Goal: Task Accomplishment & Management: Use online tool/utility

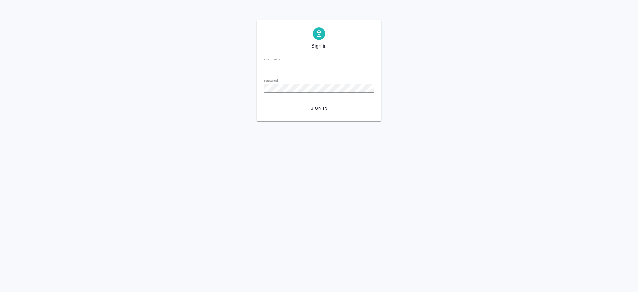
type input "i.semenets@awatera.com"
click at [320, 108] on span "Sign in" at bounding box center [319, 108] width 100 height 8
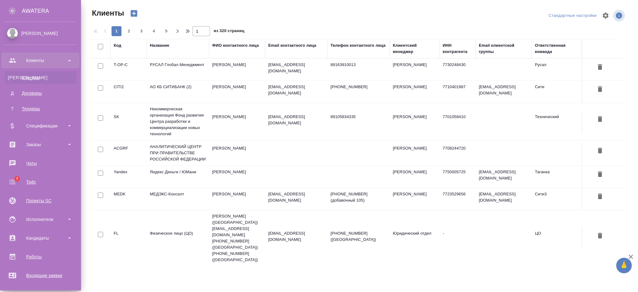
select select "RU"
click at [43, 236] on div "Кандидаты" at bounding box center [41, 237] width 72 height 9
click at [43, 253] on div "Подбор исполнителей" at bounding box center [40, 255] width 65 height 6
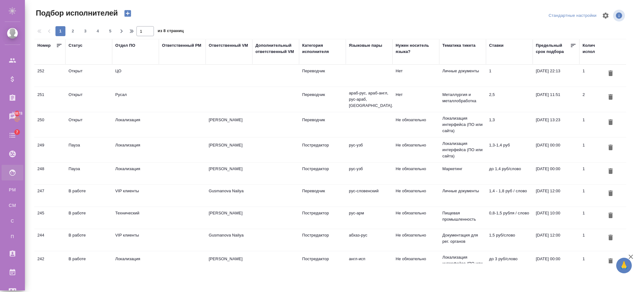
click at [111, 131] on td "Открыт" at bounding box center [88, 125] width 47 height 22
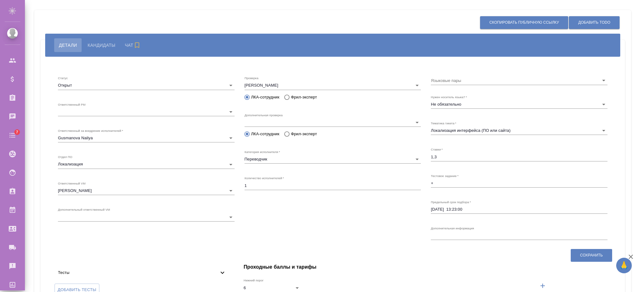
scroll to position [44, 0]
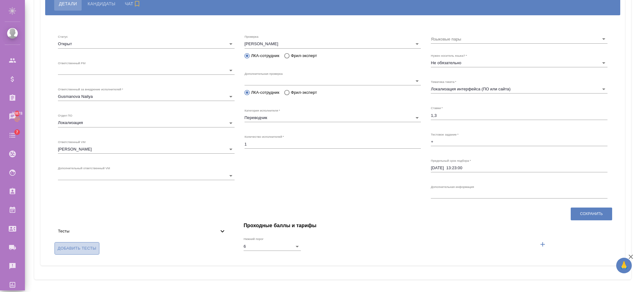
click at [94, 251] on span "Добавить тесты" at bounding box center [77, 248] width 39 height 7
click at [0, 0] on input "Добавить тесты" at bounding box center [0, 0] width 0 height 0
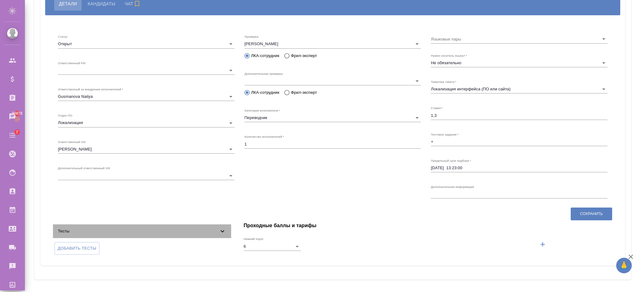
click at [219, 228] on icon at bounding box center [222, 231] width 7 height 7
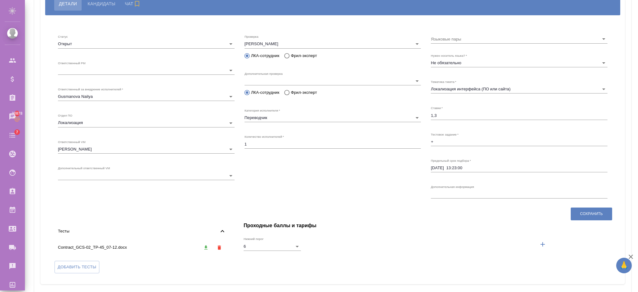
click at [219, 228] on icon at bounding box center [222, 231] width 7 height 7
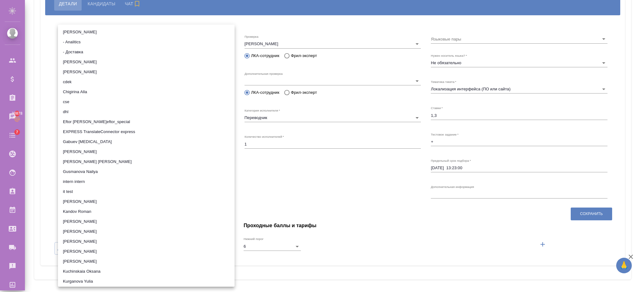
click at [77, 64] on li "Agakishieva Alina" at bounding box center [146, 62] width 177 height 10
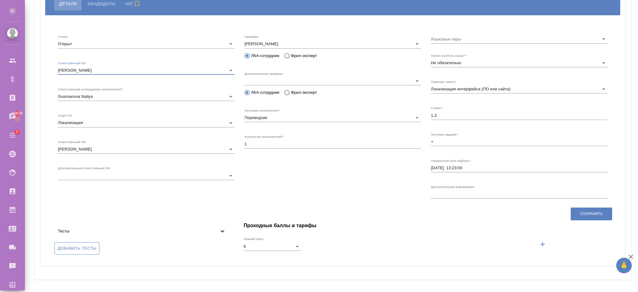
click at [95, 248] on span "Добавить тесты" at bounding box center [77, 248] width 39 height 7
click at [0, 0] on input "Добавить тесты" at bounding box center [0, 0] width 0 height 0
click at [216, 232] on span "Тесты" at bounding box center [138, 231] width 161 height 6
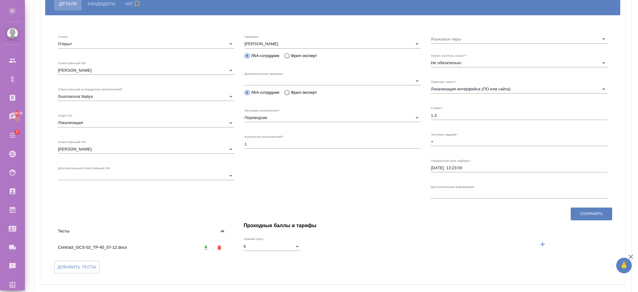
scroll to position [63, 0]
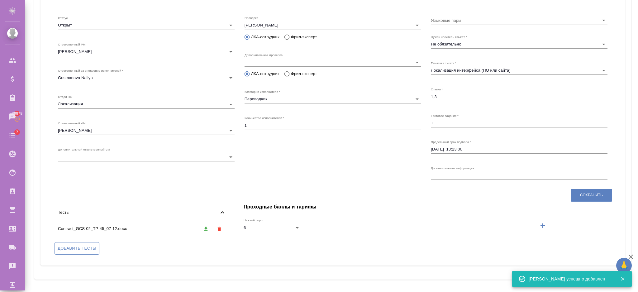
click at [72, 248] on div "Тесты Contract_GCS-02_TP-45_07-12.docx Добавить тесты" at bounding box center [142, 229] width 191 height 65
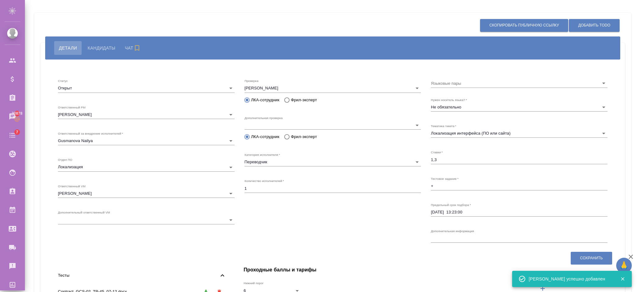
scroll to position [82, 0]
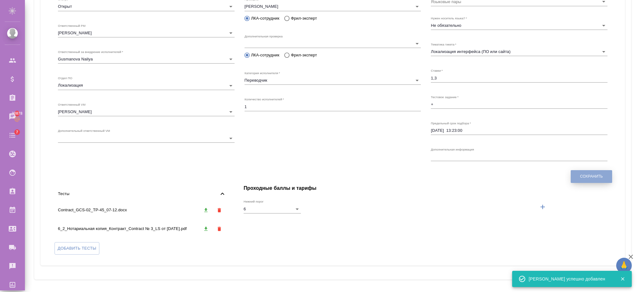
click at [590, 178] on span "Сохранить" at bounding box center [591, 176] width 23 height 5
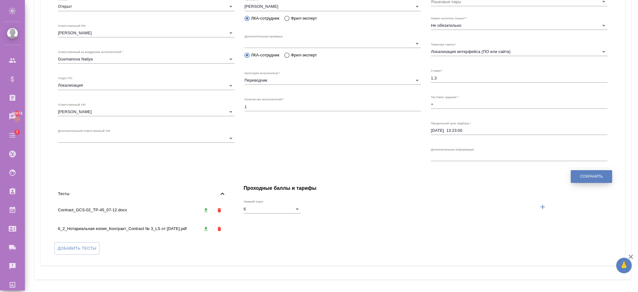
type input "6565a0975bd3993ea4bc6974"
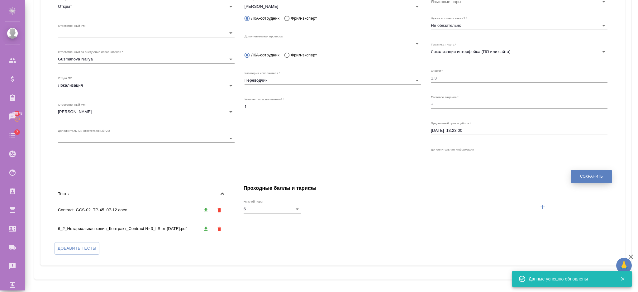
scroll to position [0, 0]
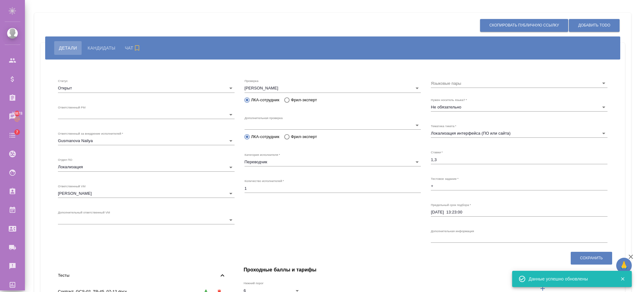
click at [108, 45] on span "Кандидаты" at bounding box center [102, 47] width 28 height 7
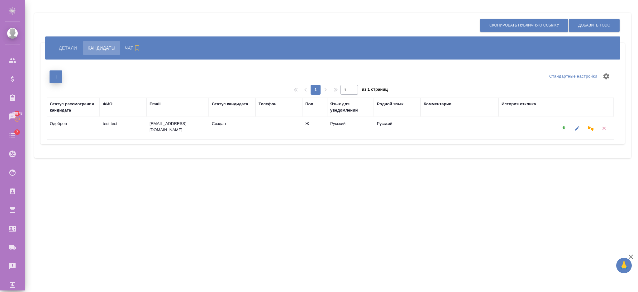
click at [57, 80] on button "button" at bounding box center [56, 76] width 13 height 13
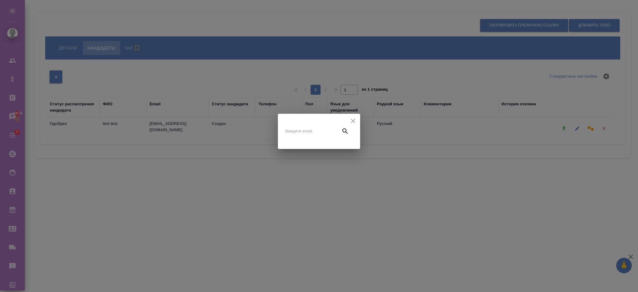
click at [296, 127] on input "text" at bounding box center [312, 131] width 52 height 9
type input "test11324@mail.ru"
click at [347, 134] on icon "button" at bounding box center [345, 130] width 7 height 7
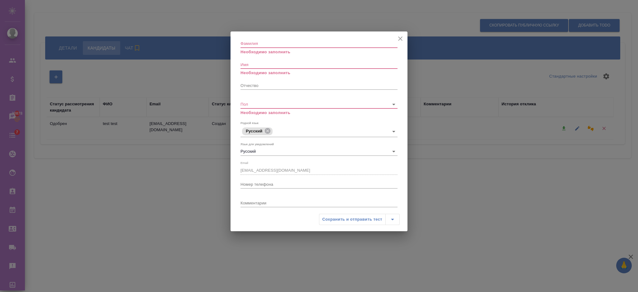
click at [270, 45] on input "Фамилия" at bounding box center [319, 43] width 157 height 9
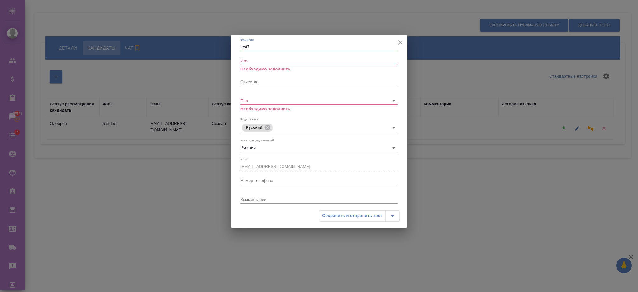
drag, startPoint x: 264, startPoint y: 47, endPoint x: 229, endPoint y: 47, distance: 35.5
click at [229, 47] on div "Фамилия test7 Имя Необходимо заполнить Отчество Пол ​ Необходимо заполнить Родн…" at bounding box center [319, 131] width 638 height 263
type input "test7"
click at [257, 63] on input "Имя" at bounding box center [319, 60] width 157 height 9
paste input "test7"
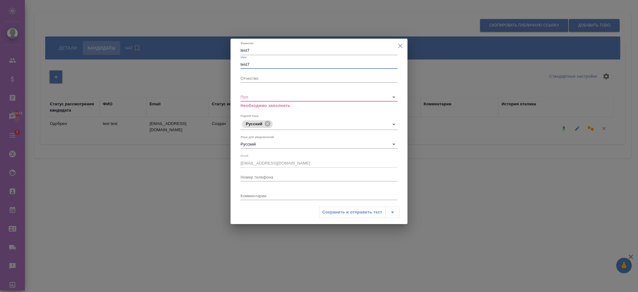
type input "test7"
click at [264, 98] on body "🙏 .cls-1 fill:#fff; AWATERA Semenets Irina Клиенты Спецификации Заказы 30878 Ча…" at bounding box center [319, 171] width 638 height 342
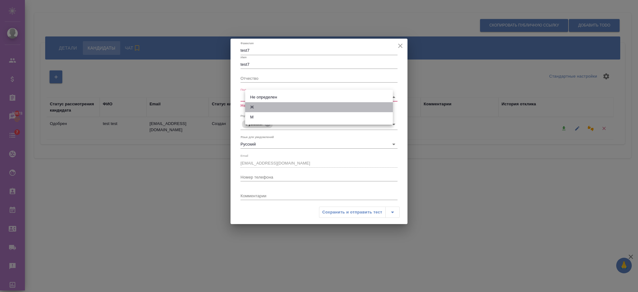
click at [262, 105] on li "Ж" at bounding box center [319, 107] width 148 height 10
type input "female"
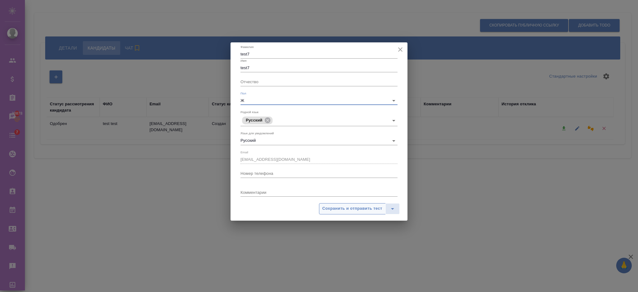
click at [329, 210] on span "Сохранить и отправить тест" at bounding box center [353, 208] width 60 height 7
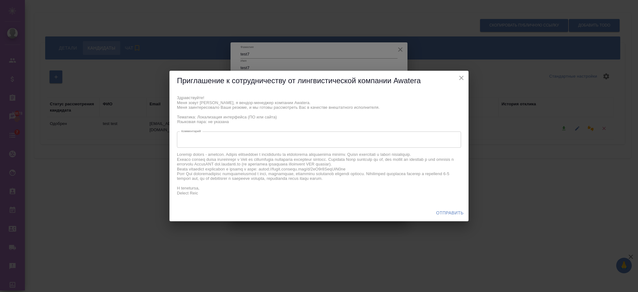
click at [459, 211] on span "Отправить" at bounding box center [449, 213] width 27 height 8
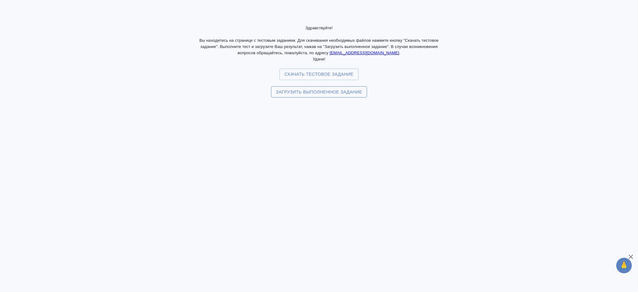
click at [316, 94] on span "Загрузить выполненное задание" at bounding box center [319, 92] width 86 height 8
click at [0, 0] on input "Загрузить выполненное задание" at bounding box center [0, 0] width 0 height 0
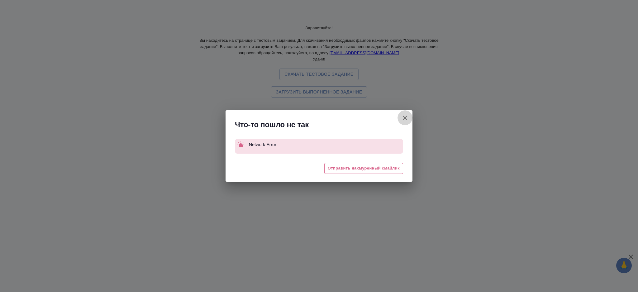
click at [401, 113] on button "Загрузить выполненное задание" at bounding box center [405, 117] width 15 height 15
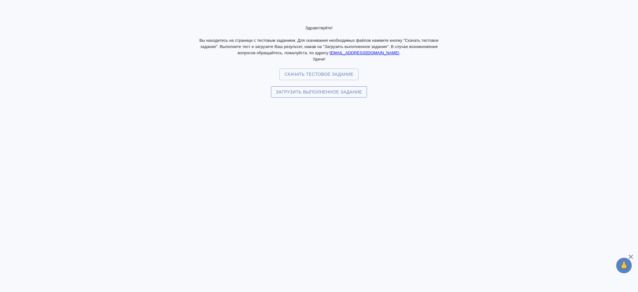
click at [308, 90] on span "Загрузить выполненное задание" at bounding box center [319, 92] width 86 height 8
click at [0, 0] on input "Загрузить выполненное задание" at bounding box center [0, 0] width 0 height 0
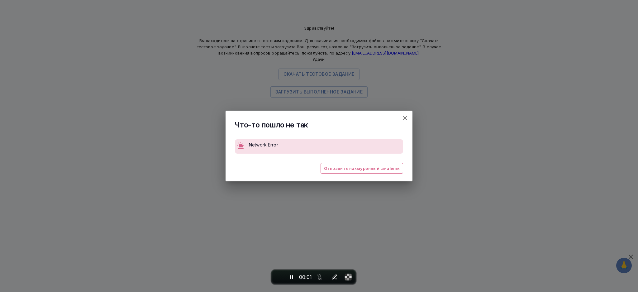
click at [405, 118] on icon "button" at bounding box center [405, 118] width 4 height 4
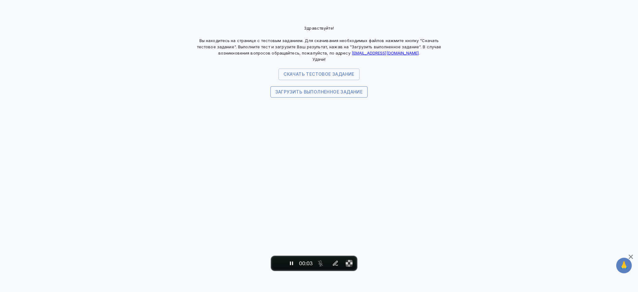
click at [324, 95] on span "Загрузить выполненное задание" at bounding box center [320, 92] width 88 height 8
click at [0, 0] on input "Загрузить выполненное задание" at bounding box center [0, 0] width 0 height 0
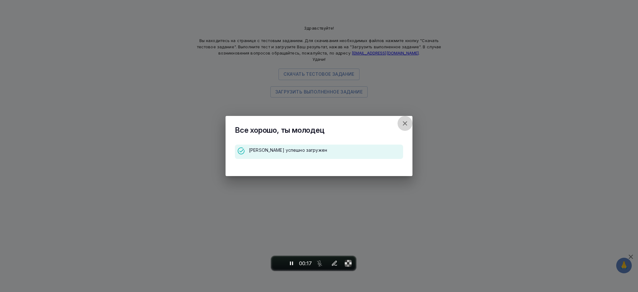
click at [403, 123] on icon "button" at bounding box center [404, 123] width 7 height 7
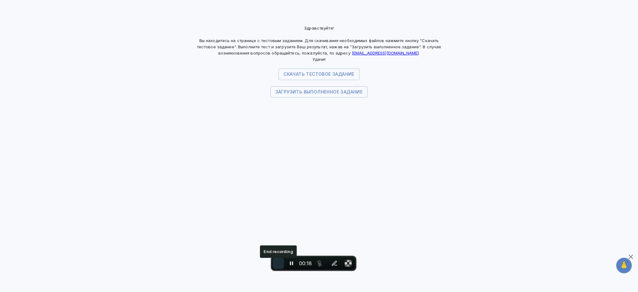
click at [279, 263] on span "End recording" at bounding box center [279, 263] width 0 height 0
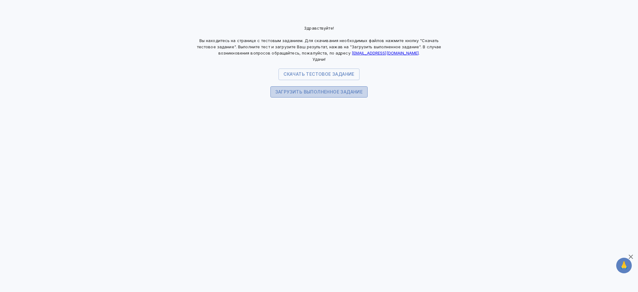
click at [298, 89] on span "Загрузить выполненное задание" at bounding box center [320, 92] width 88 height 8
click at [0, 0] on input "Загрузить выполненное задание" at bounding box center [0, 0] width 0 height 0
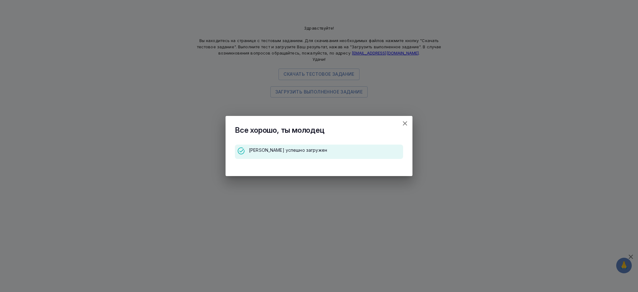
click at [407, 121] on icon "button" at bounding box center [404, 123] width 7 height 7
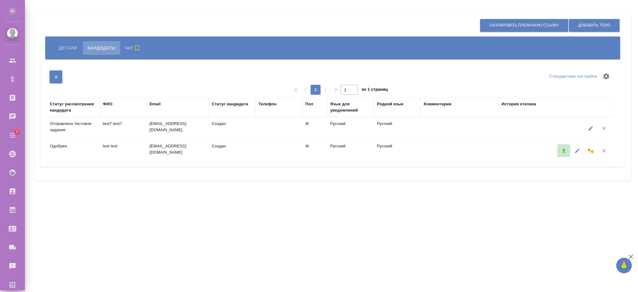
click at [566, 153] on icon "button" at bounding box center [564, 151] width 6 height 6
click at [566, 127] on icon "button" at bounding box center [564, 129] width 6 height 6
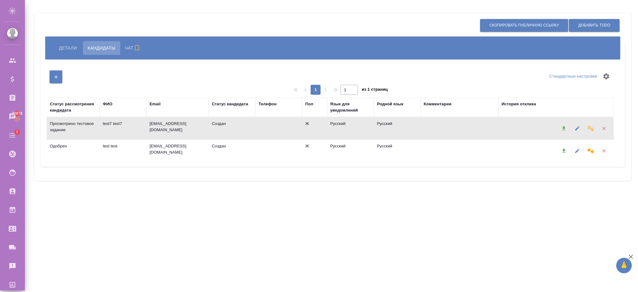
click at [563, 128] on icon "button" at bounding box center [564, 129] width 6 height 6
click at [68, 47] on span "Детали" at bounding box center [68, 47] width 18 height 7
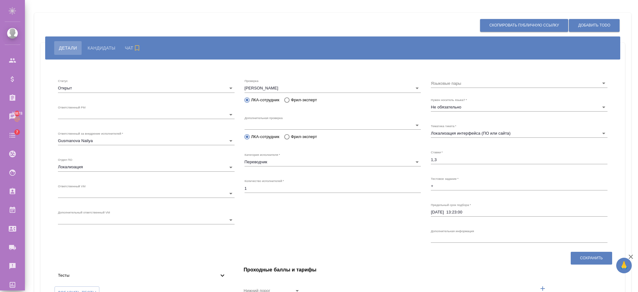
type input "6"
click at [133, 46] on span "Чат" at bounding box center [133, 47] width 17 height 7
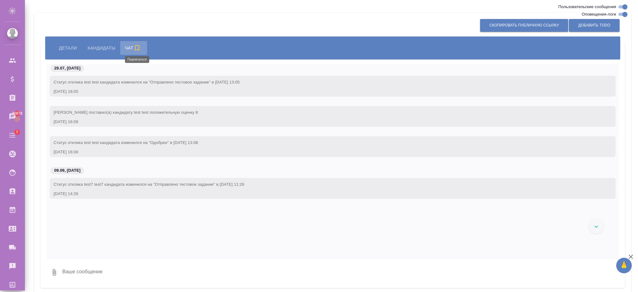
click at [137, 46] on icon "button" at bounding box center [136, 47] width 7 height 7
click at [105, 43] on button "Кандидаты" at bounding box center [101, 48] width 37 height 14
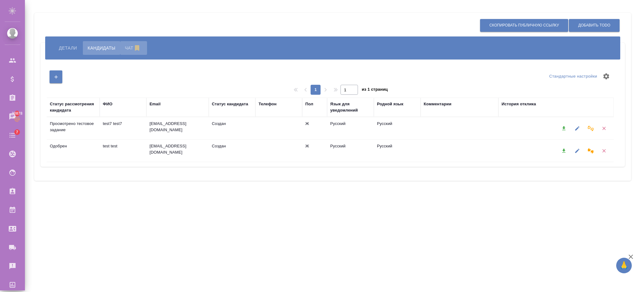
click at [126, 49] on span "Чат" at bounding box center [133, 47] width 17 height 7
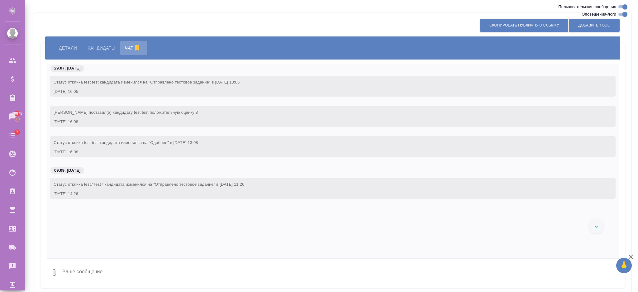
click at [115, 46] on span "Кандидаты" at bounding box center [102, 47] width 28 height 7
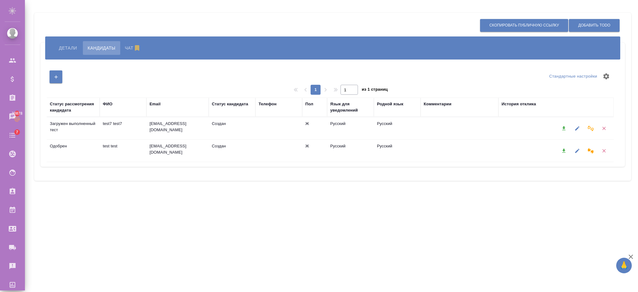
click at [564, 128] on icon "button" at bounding box center [563, 128] width 3 height 4
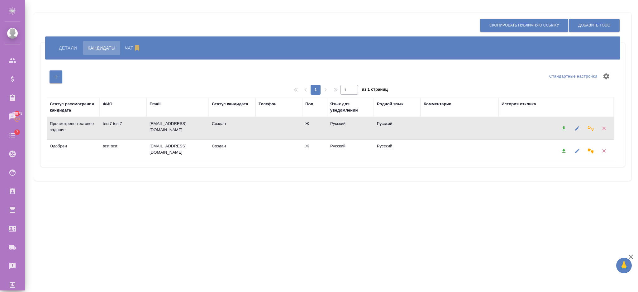
click at [562, 128] on icon "button" at bounding box center [564, 129] width 6 height 6
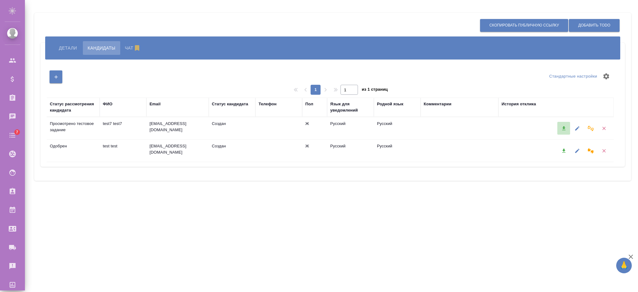
click at [562, 127] on icon "button" at bounding box center [564, 129] width 6 height 6
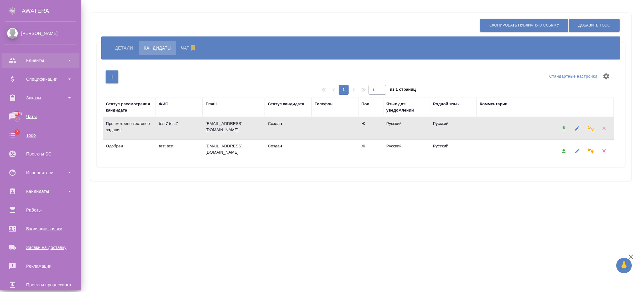
click at [14, 60] on div "Клиенты" at bounding box center [41, 60] width 72 height 9
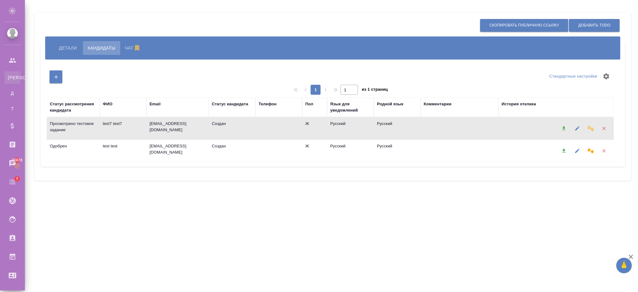
click at [9, 75] on div "Клиенты" at bounding box center [4, 77] width 9 height 6
select select "RU"
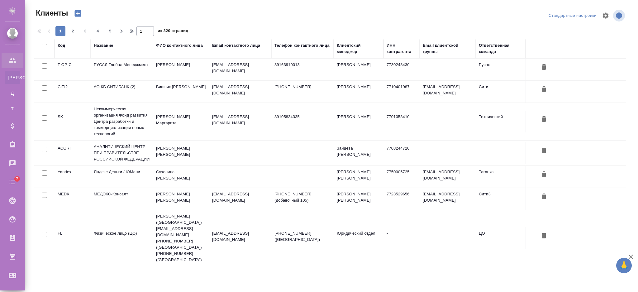
click at [107, 174] on td "Яндекс Деньги / ЮМани" at bounding box center [122, 177] width 62 height 22
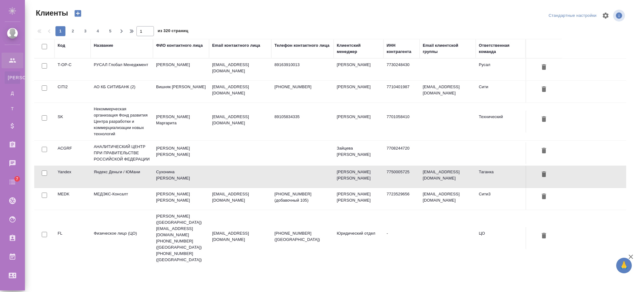
click at [107, 174] on td "Яндекс Деньги / ЮМани" at bounding box center [122, 177] width 62 height 22
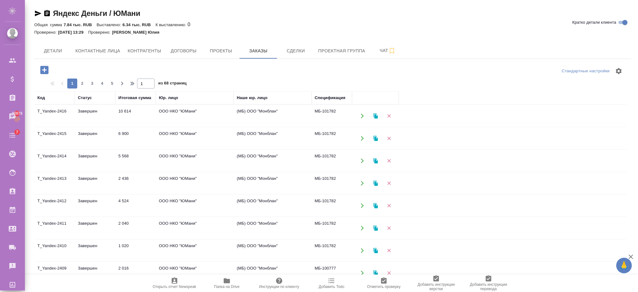
click at [115, 116] on td "Завершен" at bounding box center [95, 116] width 41 height 22
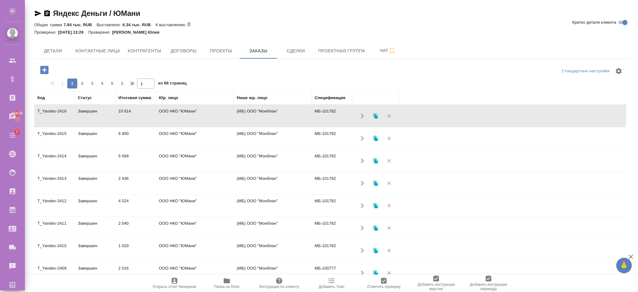
click at [115, 116] on td "Завершен" at bounding box center [95, 116] width 41 height 22
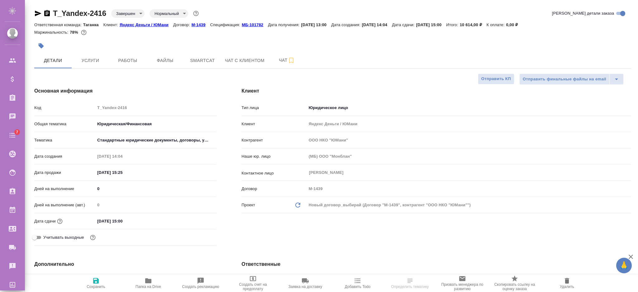
select select "RU"
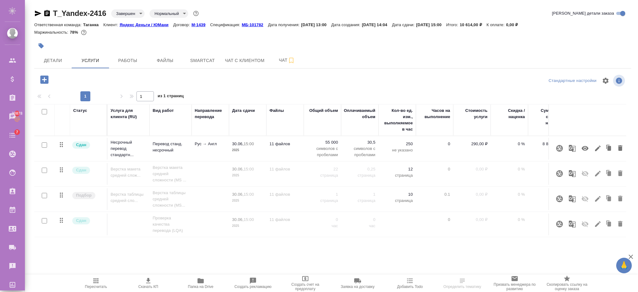
click at [325, 138] on td "55 000 символов с пробелами" at bounding box center [322, 148] width 37 height 25
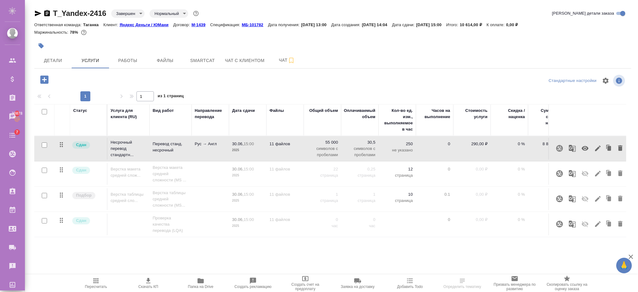
click at [317, 140] on p "55 000" at bounding box center [322, 142] width 31 height 6
click at [317, 140] on td "55 000 символов с пробелами" at bounding box center [322, 148] width 37 height 25
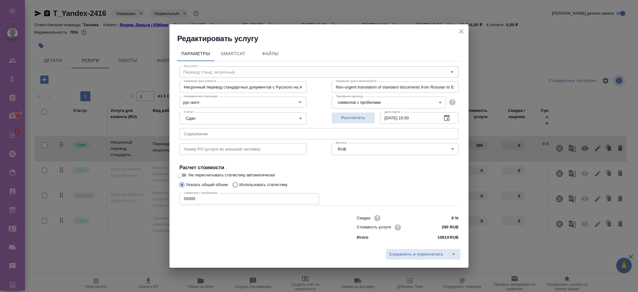
click at [460, 32] on icon "close" at bounding box center [461, 31] width 7 height 7
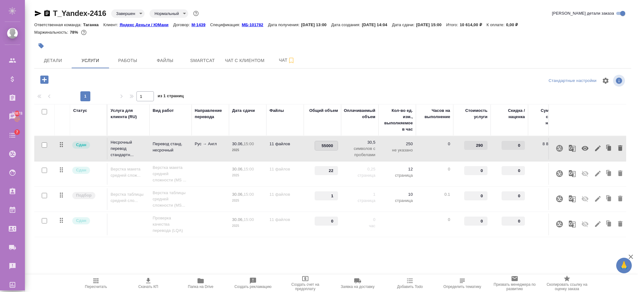
click at [322, 144] on input "55000" at bounding box center [326, 145] width 23 height 9
click at [323, 143] on input "55000" at bounding box center [326, 145] width 23 height 9
type input "155000"
click at [156, 83] on div at bounding box center [133, 79] width 199 height 13
click at [78, 78] on span "Сохранить и пересчитать" at bounding box center [88, 78] width 54 height 7
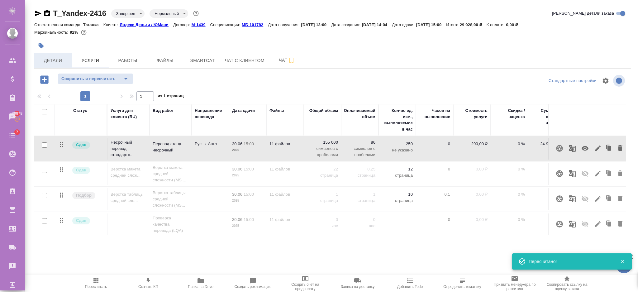
click at [60, 57] on span "Детали" at bounding box center [53, 61] width 30 height 8
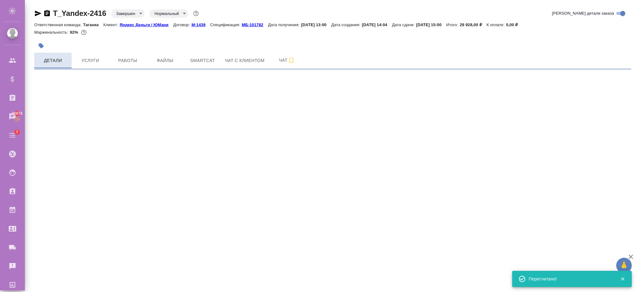
select select "RU"
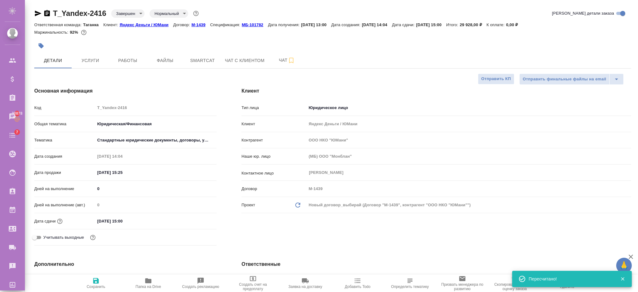
type textarea "x"
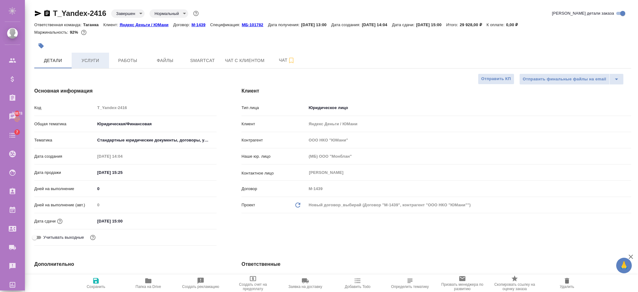
click at [97, 58] on span "Услуги" at bounding box center [90, 61] width 30 height 8
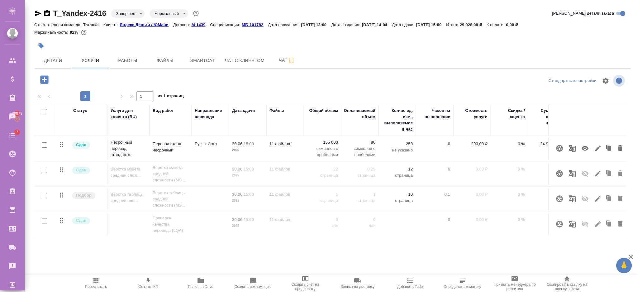
click at [320, 143] on p "155 000" at bounding box center [322, 142] width 31 height 6
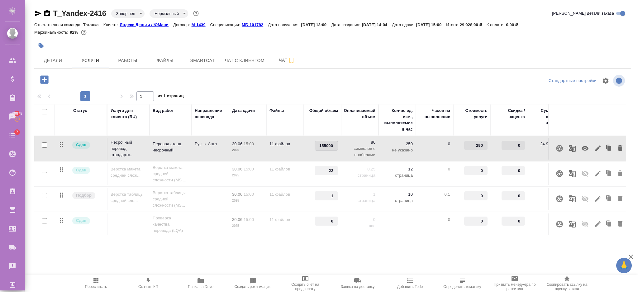
drag, startPoint x: 320, startPoint y: 141, endPoint x: 338, endPoint y: 146, distance: 18.5
click at [338, 146] on input "155000" at bounding box center [326, 145] width 23 height 9
click at [322, 148] on input "155000" at bounding box center [326, 145] width 23 height 9
click at [318, 144] on input "155000" at bounding box center [326, 145] width 23 height 9
type input "1155000"
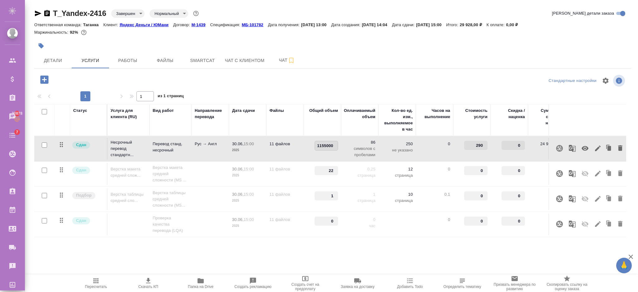
click at [305, 82] on div at bounding box center [332, 80] width 199 height 15
click at [77, 82] on span "Сохранить и пересчитать" at bounding box center [88, 78] width 54 height 7
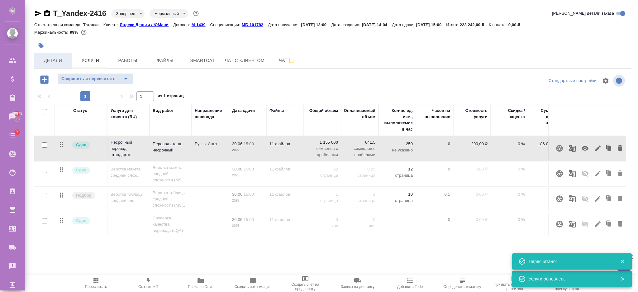
click at [62, 62] on span "Детали" at bounding box center [53, 61] width 30 height 8
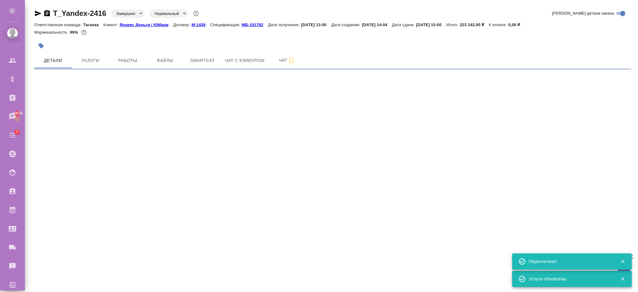
select select "RU"
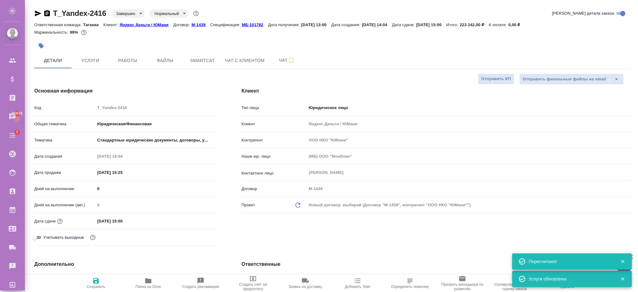
type textarea "x"
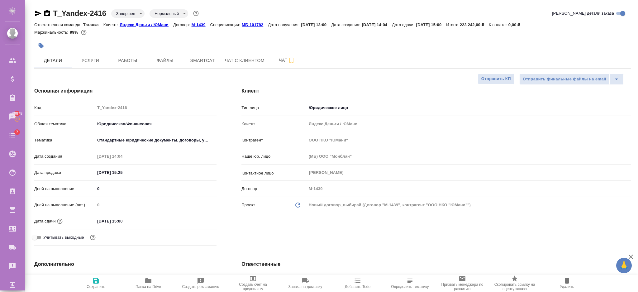
click at [146, 224] on input "30.06.2025 15:00" at bounding box center [122, 221] width 55 height 9
click at [196, 219] on icon "button" at bounding box center [198, 220] width 7 height 7
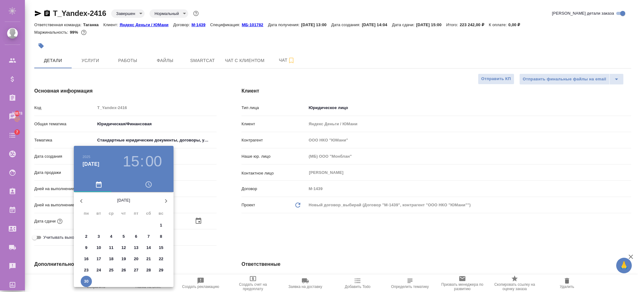
click at [167, 197] on button "button" at bounding box center [166, 201] width 15 height 15
click at [161, 201] on button "button" at bounding box center [166, 201] width 15 height 15
click at [112, 233] on button "10" at bounding box center [111, 236] width 11 height 11
type input "10.09.2025 15:00"
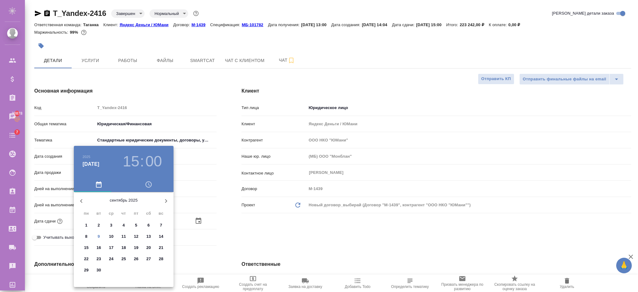
type textarea "x"
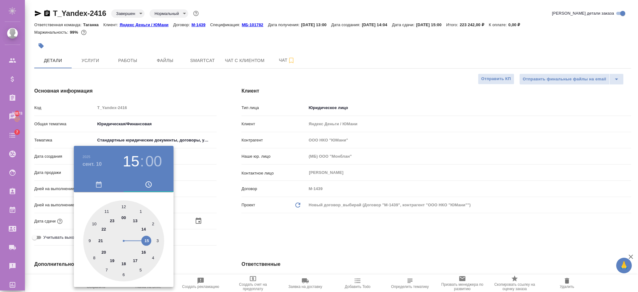
click at [224, 179] on div at bounding box center [319, 146] width 638 height 292
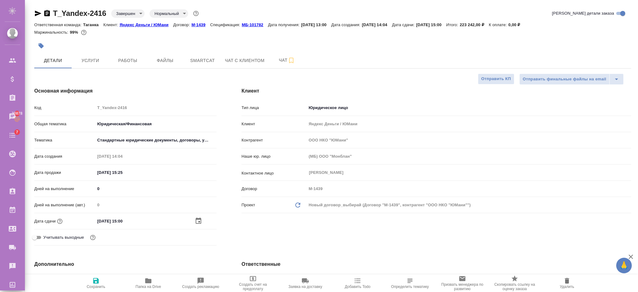
click at [101, 281] on span "Сохранить" at bounding box center [96, 283] width 45 height 12
type textarea "x"
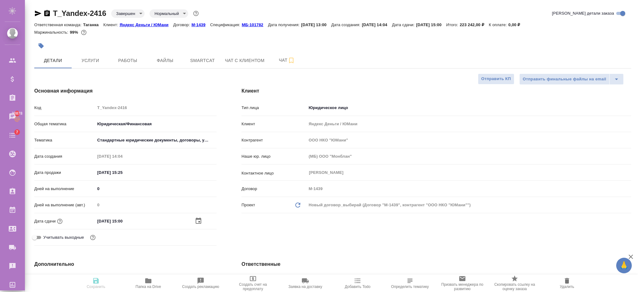
type textarea "x"
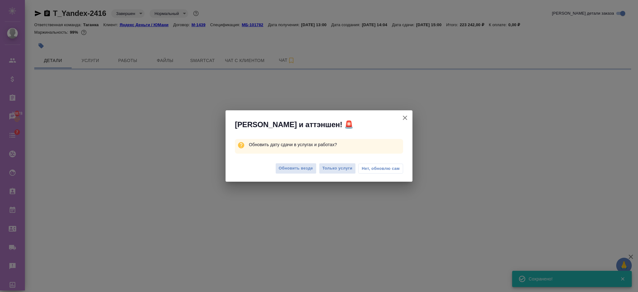
select select "RU"
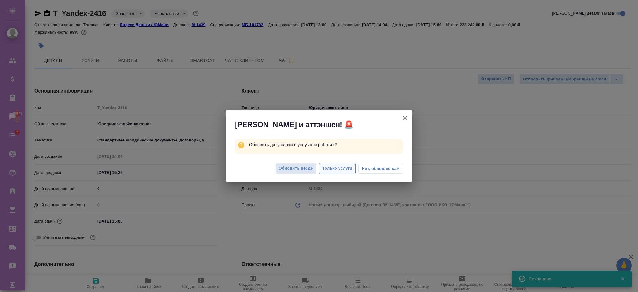
type textarea "x"
click at [307, 166] on span "Обновить везде" at bounding box center [296, 168] width 34 height 7
type textarea "x"
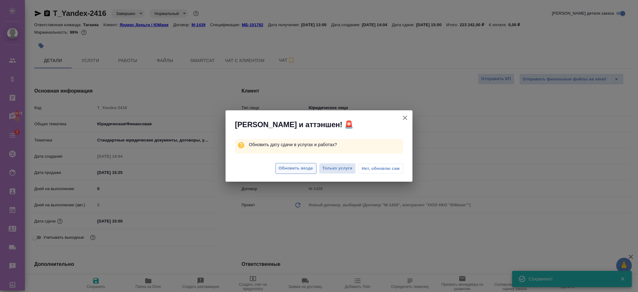
type textarea "x"
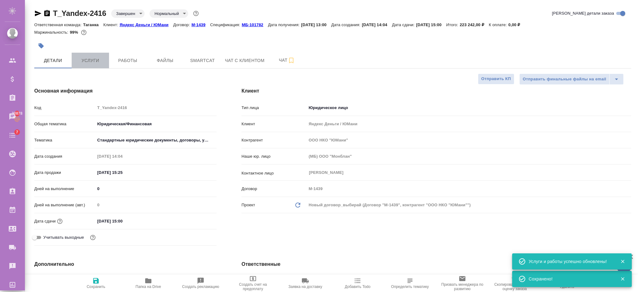
click at [97, 59] on span "Услуги" at bounding box center [90, 61] width 30 height 8
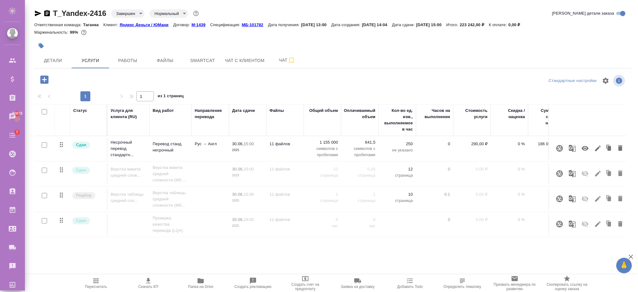
click at [123, 29] on div "Маржинальность: 99%" at bounding box center [332, 32] width 597 height 8
click at [127, 25] on p "Яндекс Деньги / ЮМани" at bounding box center [147, 24] width 54 height 5
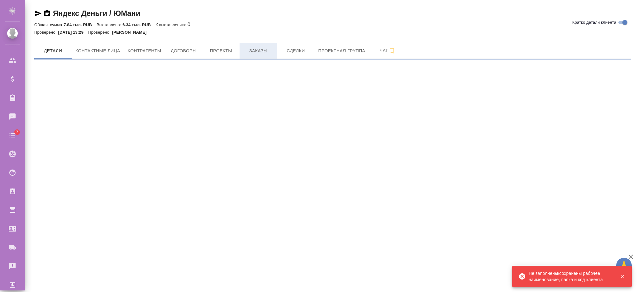
click at [262, 47] on span "Заказы" at bounding box center [258, 51] width 30 height 8
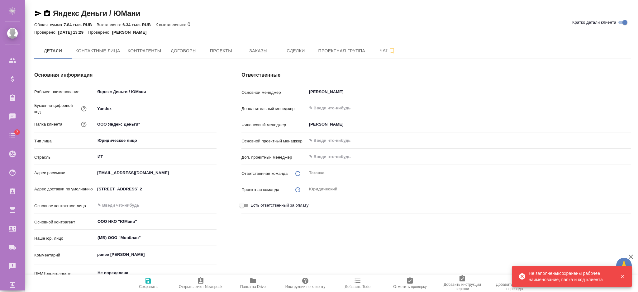
type textarea "x"
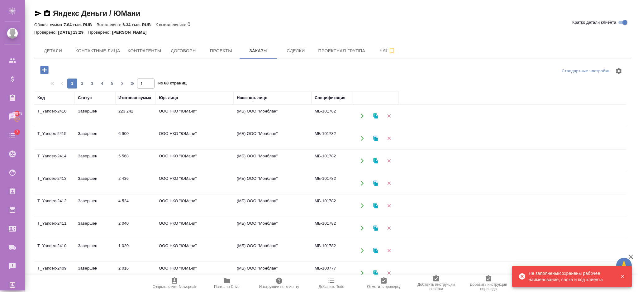
click at [49, 67] on icon "button" at bounding box center [44, 70] width 11 height 11
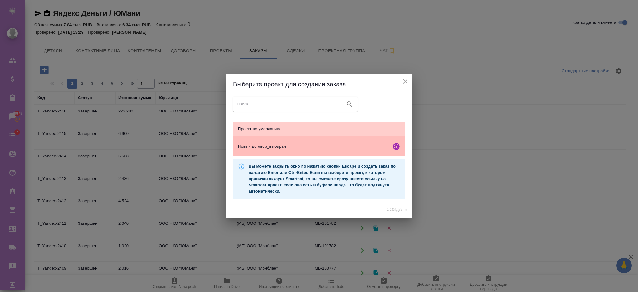
click at [287, 148] on span "Новый договор_выбирай" at bounding box center [313, 146] width 151 height 6
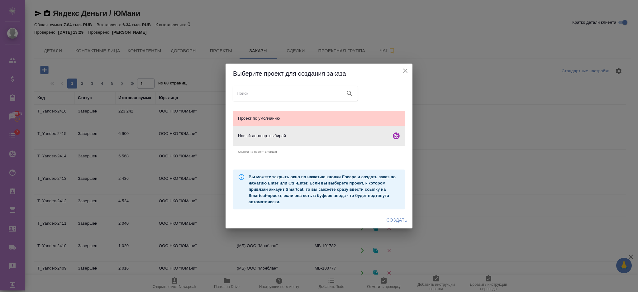
click at [397, 217] on span "Создать" at bounding box center [397, 220] width 21 height 8
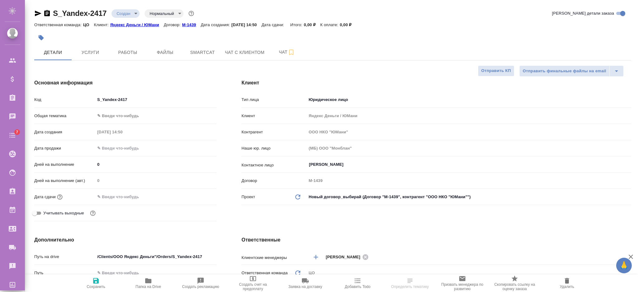
select select "RU"
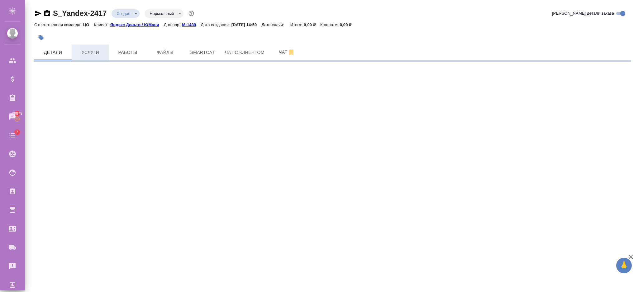
select select "RU"
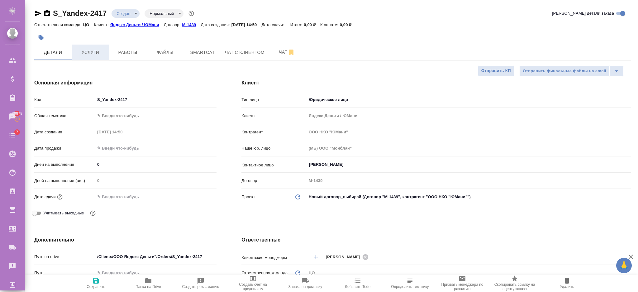
type textarea "x"
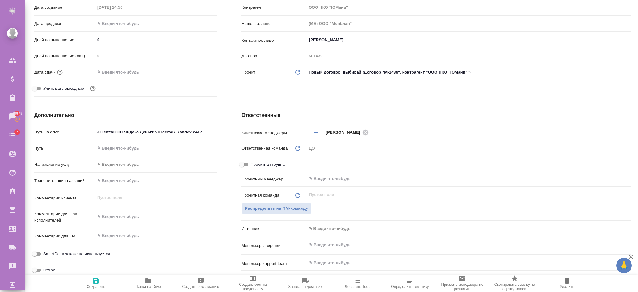
click at [115, 64] on div "Дней на выполнение (авт.) 0" at bounding box center [125, 58] width 182 height 16
click at [116, 69] on input "text" at bounding box center [122, 72] width 55 height 9
click at [195, 73] on icon "button" at bounding box center [198, 71] width 7 height 7
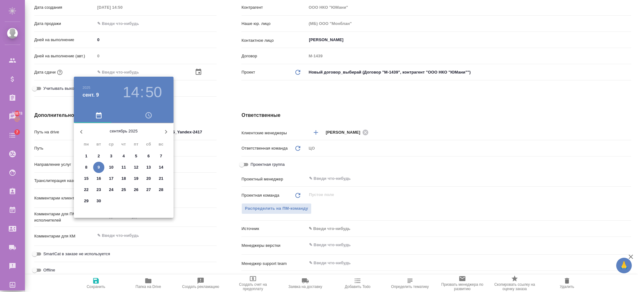
click at [127, 162] on div "11" at bounding box center [124, 167] width 12 height 11
type input "[DATE] 14:50"
type textarea "x"
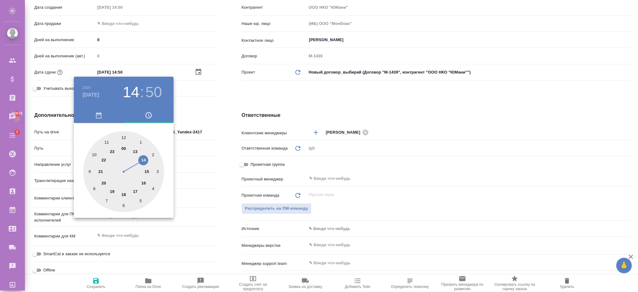
click at [204, 149] on div at bounding box center [319, 146] width 638 height 292
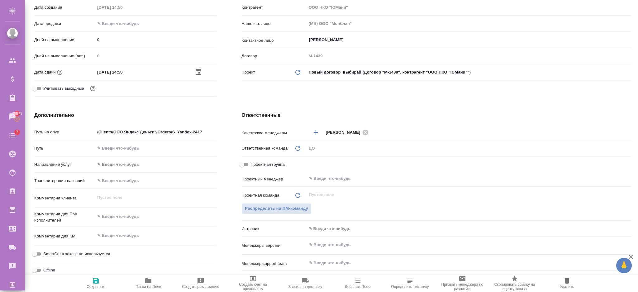
click at [94, 279] on icon "button" at bounding box center [95, 280] width 7 height 7
type textarea "x"
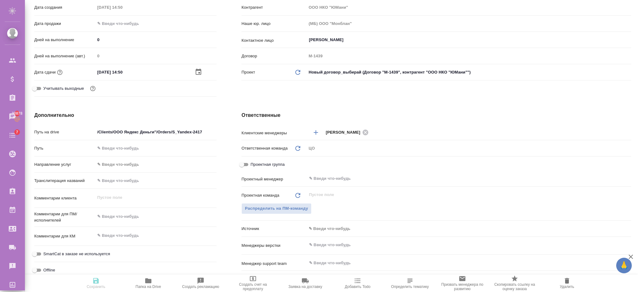
type textarea "x"
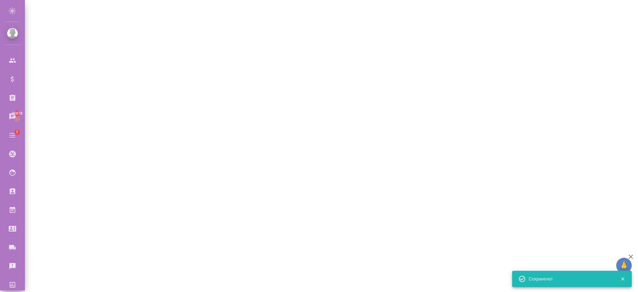
select select "RU"
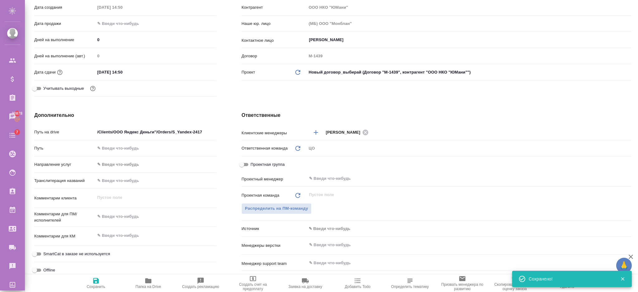
type textarea "x"
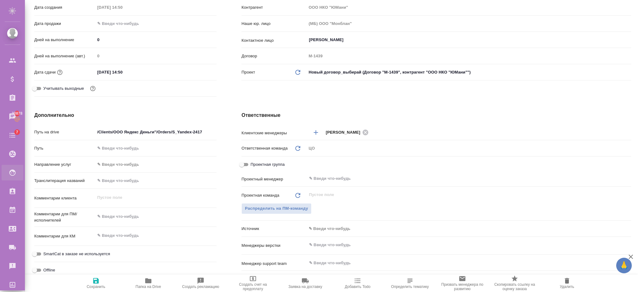
type textarea "x"
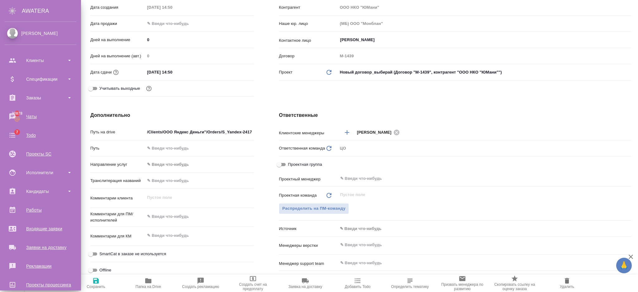
type textarea "x"
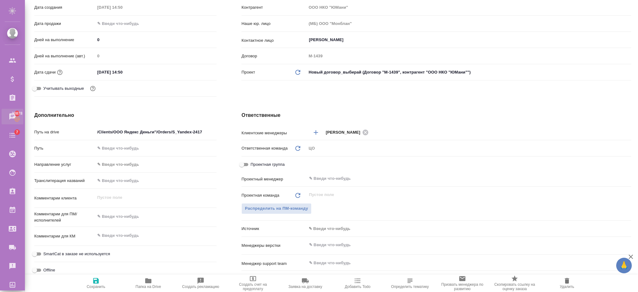
type textarea "x"
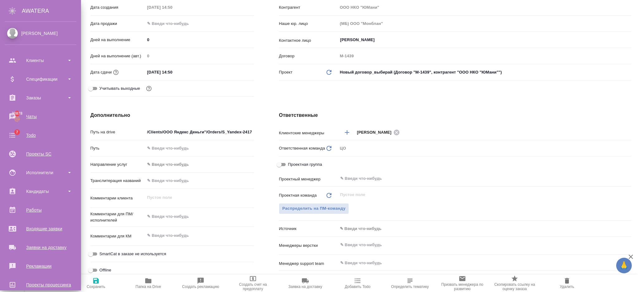
type textarea "x"
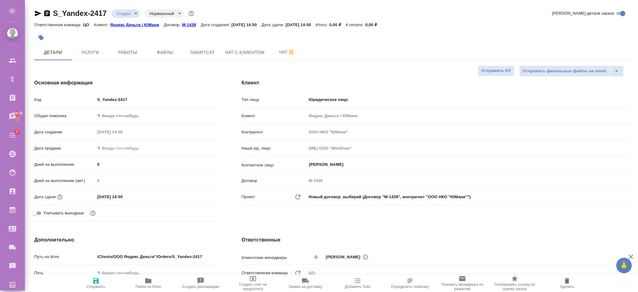
scroll to position [0, 0]
click at [93, 53] on span "Услуги" at bounding box center [90, 53] width 30 height 8
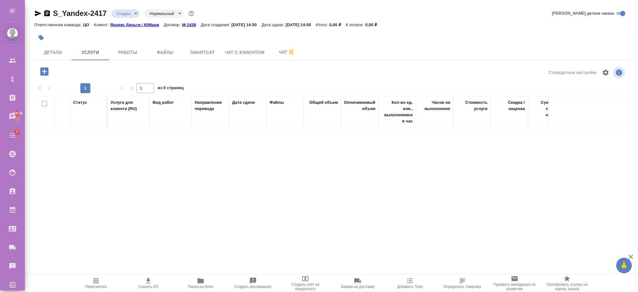
click at [47, 69] on icon "button" at bounding box center [44, 71] width 8 height 8
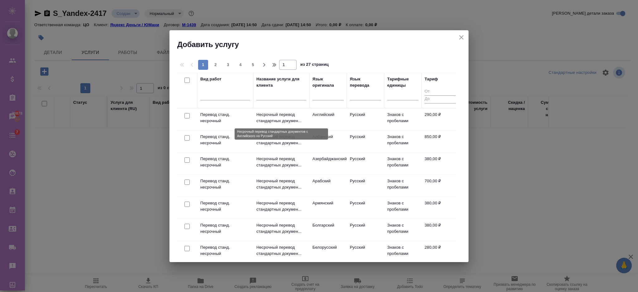
click at [290, 114] on p "Несрочный перевод стандартных докумен..." at bounding box center [282, 118] width 50 height 12
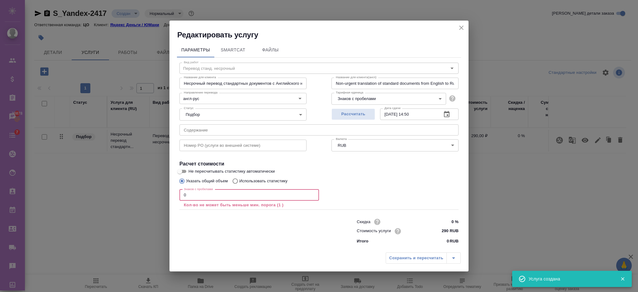
drag, startPoint x: 232, startPoint y: 197, endPoint x: 120, endPoint y: 191, distance: 112.1
click at [120, 191] on div "Редактировать услугу Параметры SmartCat Файлы Вид работ Перевод станд. несрочны…" at bounding box center [319, 146] width 638 height 292
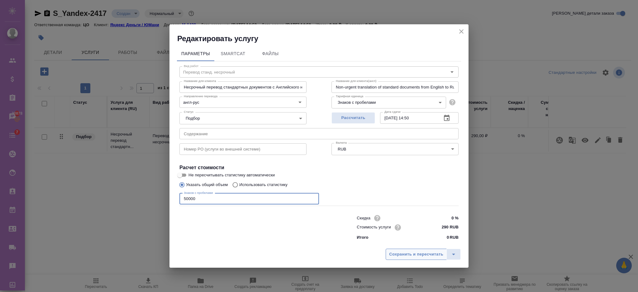
type input "50000"
click at [426, 252] on span "Сохранить и пересчитать" at bounding box center [416, 254] width 54 height 7
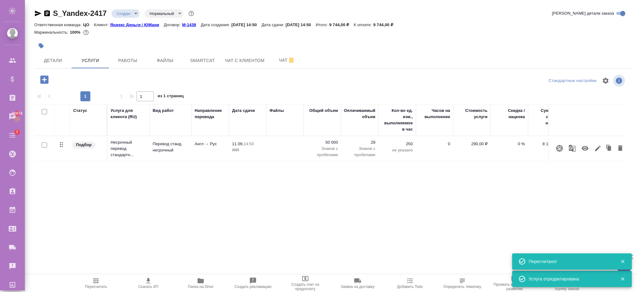
click at [318, 142] on p "50 000" at bounding box center [322, 142] width 31 height 6
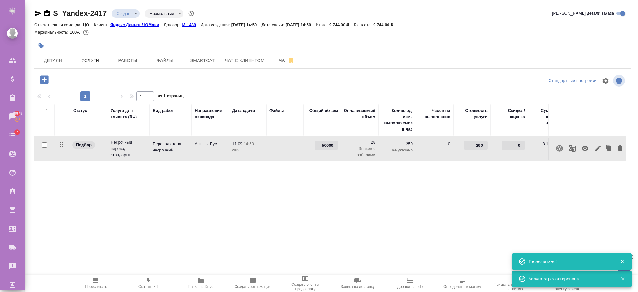
click at [320, 142] on td "50000" at bounding box center [322, 149] width 37 height 22
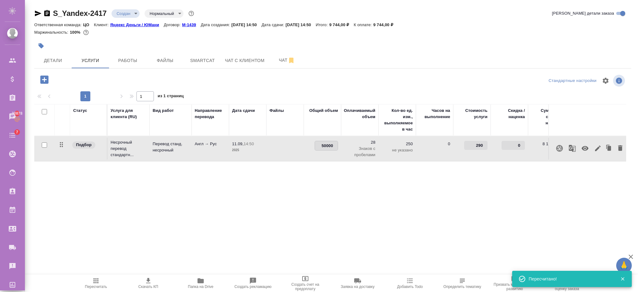
click at [320, 146] on input "50000" at bounding box center [326, 145] width 23 height 9
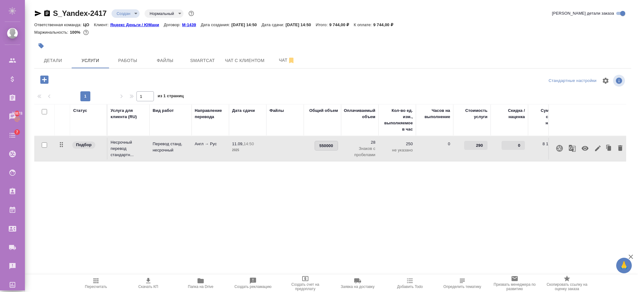
type input "5550000"
click at [311, 167] on div "Статус Услуга для клиента (RU) Вид работ Направление перевода Дата сдачи Файлы …" at bounding box center [330, 171] width 592 height 134
click at [70, 75] on span "Сохранить и пересчитать" at bounding box center [88, 78] width 54 height 7
click at [46, 79] on icon "button" at bounding box center [44, 79] width 8 height 8
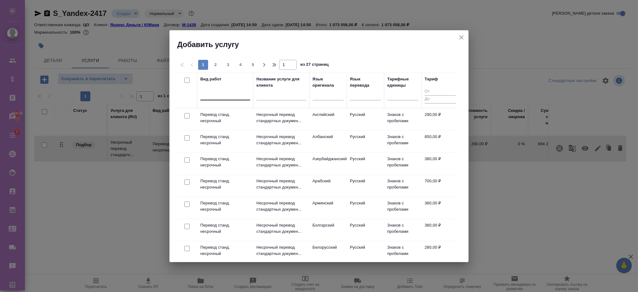
click at [222, 94] on div at bounding box center [225, 93] width 50 height 9
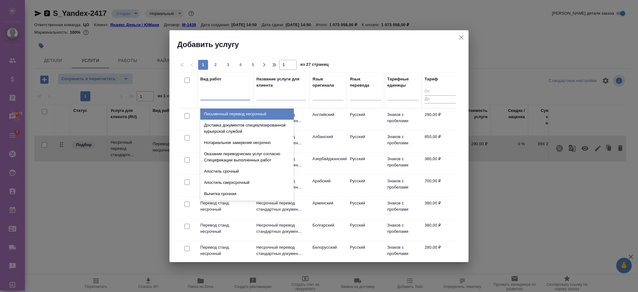
type input "п"
type input "пере"
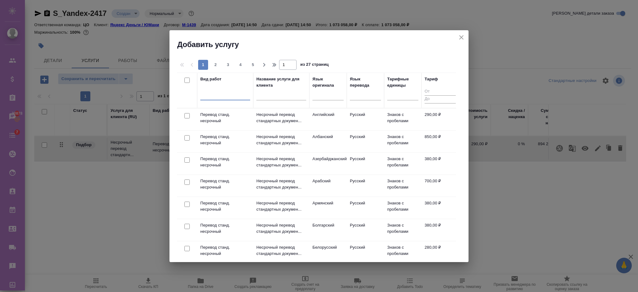
drag, startPoint x: 221, startPoint y: 95, endPoint x: 208, endPoint y: 92, distance: 13.4
click at [208, 92] on div at bounding box center [225, 93] width 50 height 9
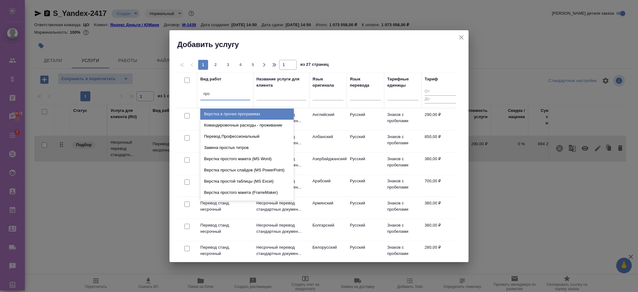
type input "проф"
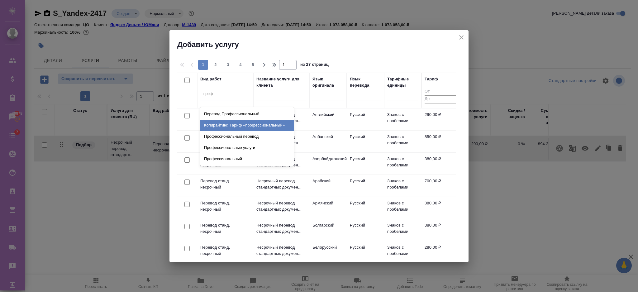
click at [218, 120] on div "Копирайтинг. Тариф «профессиональный»" at bounding box center [247, 125] width 94 height 11
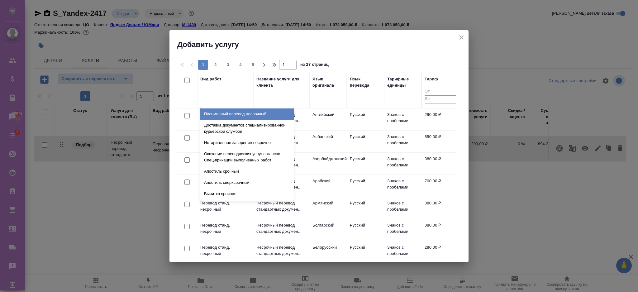
click at [226, 97] on div at bounding box center [225, 93] width 50 height 9
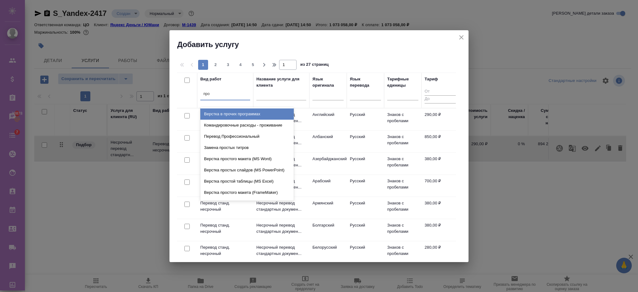
type input "проф"
click at [236, 112] on div "Перевод Профессиональный" at bounding box center [247, 113] width 94 height 11
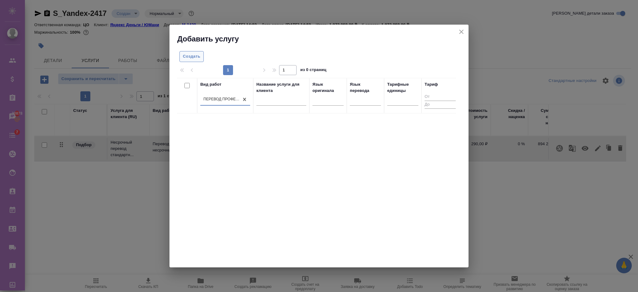
click at [183, 54] on span "Создать" at bounding box center [191, 56] width 17 height 7
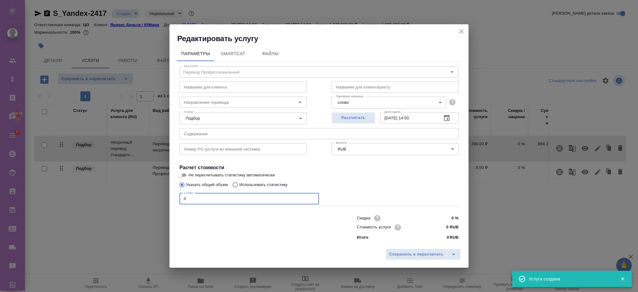
drag, startPoint x: 187, startPoint y: 196, endPoint x: 176, endPoint y: 197, distance: 11.3
click at [176, 197] on div "Параметры SmartCat Файлы Вид работ Перевод Профессиональный Вид работ Название …" at bounding box center [319, 145] width 299 height 202
type input "6464644"
click at [410, 249] on div "Сохранить и пересчитать" at bounding box center [319, 257] width 299 height 22
click at [409, 252] on span "Сохранить и пересчитать" at bounding box center [416, 254] width 54 height 7
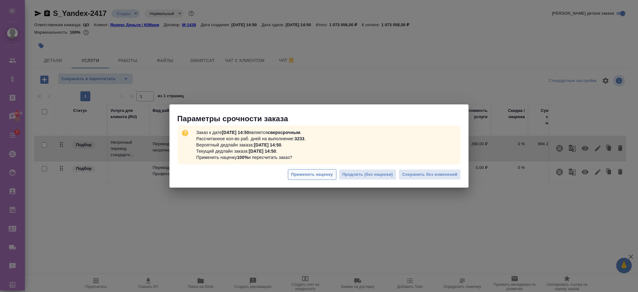
click at [331, 173] on span "Применить наценку" at bounding box center [312, 174] width 42 height 7
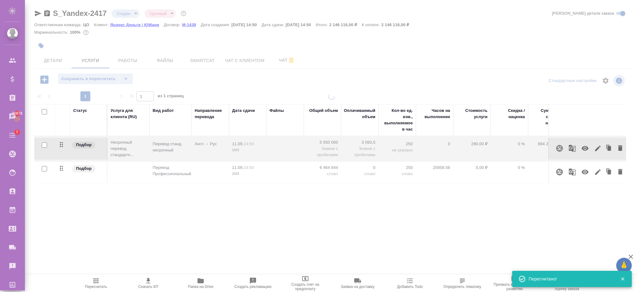
type input "urgent"
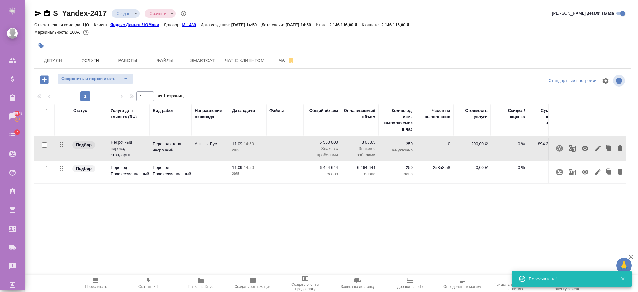
click at [317, 183] on tr "Подбор Перевод Профессиональный Перевод Профессиональный 11.09, 14:50 2025 6 46…" at bounding box center [357, 172] width 647 height 22
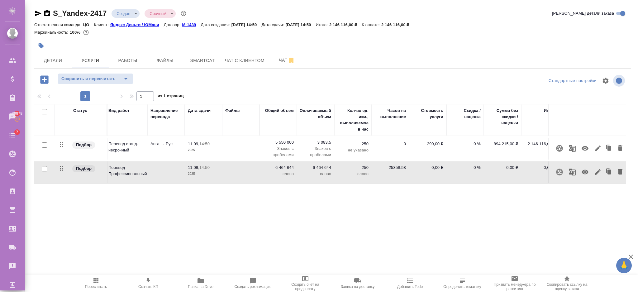
scroll to position [0, 54]
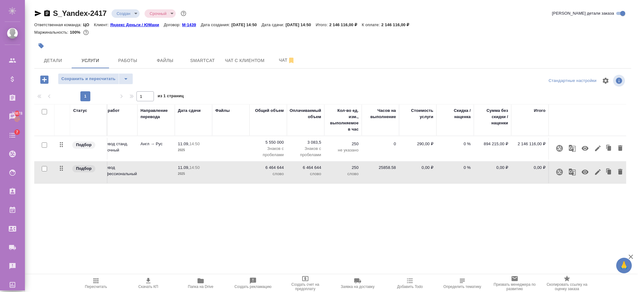
click at [266, 141] on p "5 550 000" at bounding box center [268, 142] width 31 height 6
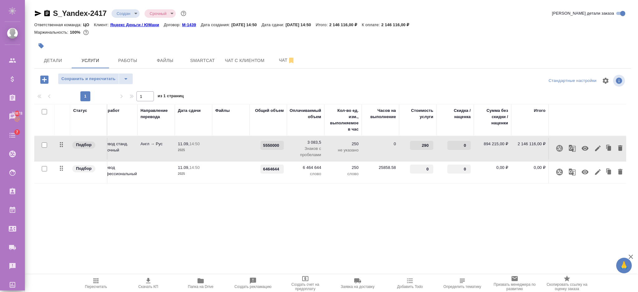
click at [263, 143] on input "5550000" at bounding box center [272, 145] width 23 height 9
click at [262, 143] on input "5550000" at bounding box center [272, 145] width 23 height 9
type input "6465550000"
click at [222, 195] on div "Статус Услуга для клиента (RU) Вид работ Направление перевода Дата сдачи Файлы …" at bounding box center [330, 171] width 592 height 134
click at [107, 77] on span "Сохранить и пересчитать" at bounding box center [88, 78] width 54 height 7
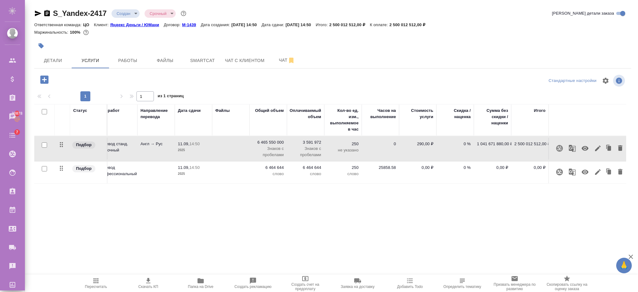
click at [268, 168] on p "6 464 644" at bounding box center [268, 168] width 31 height 6
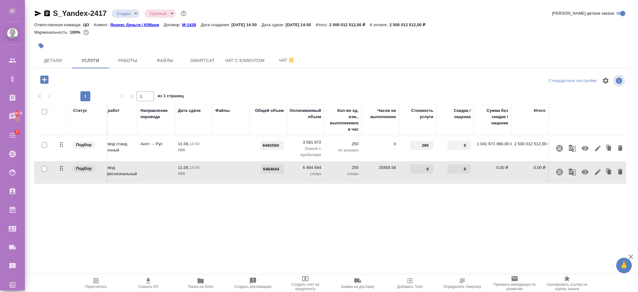
click at [262, 168] on input "6464644" at bounding box center [272, 169] width 23 height 9
type input "66464644"
click at [265, 200] on div "Статус Услуга для клиента (RU) Вид работ Направление перевода Дата сдачи Файлы …" at bounding box center [330, 171] width 592 height 134
click at [58, 80] on button "Сохранить и пересчитать" at bounding box center [88, 78] width 61 height 11
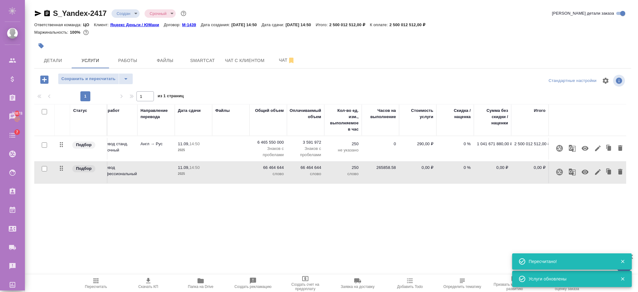
click at [260, 205] on div "Статус Услуга для клиента (RU) Вид работ Направление перевода Дата сдачи Файлы …" at bounding box center [330, 171] width 592 height 134
